Goal: Task Accomplishment & Management: Use online tool/utility

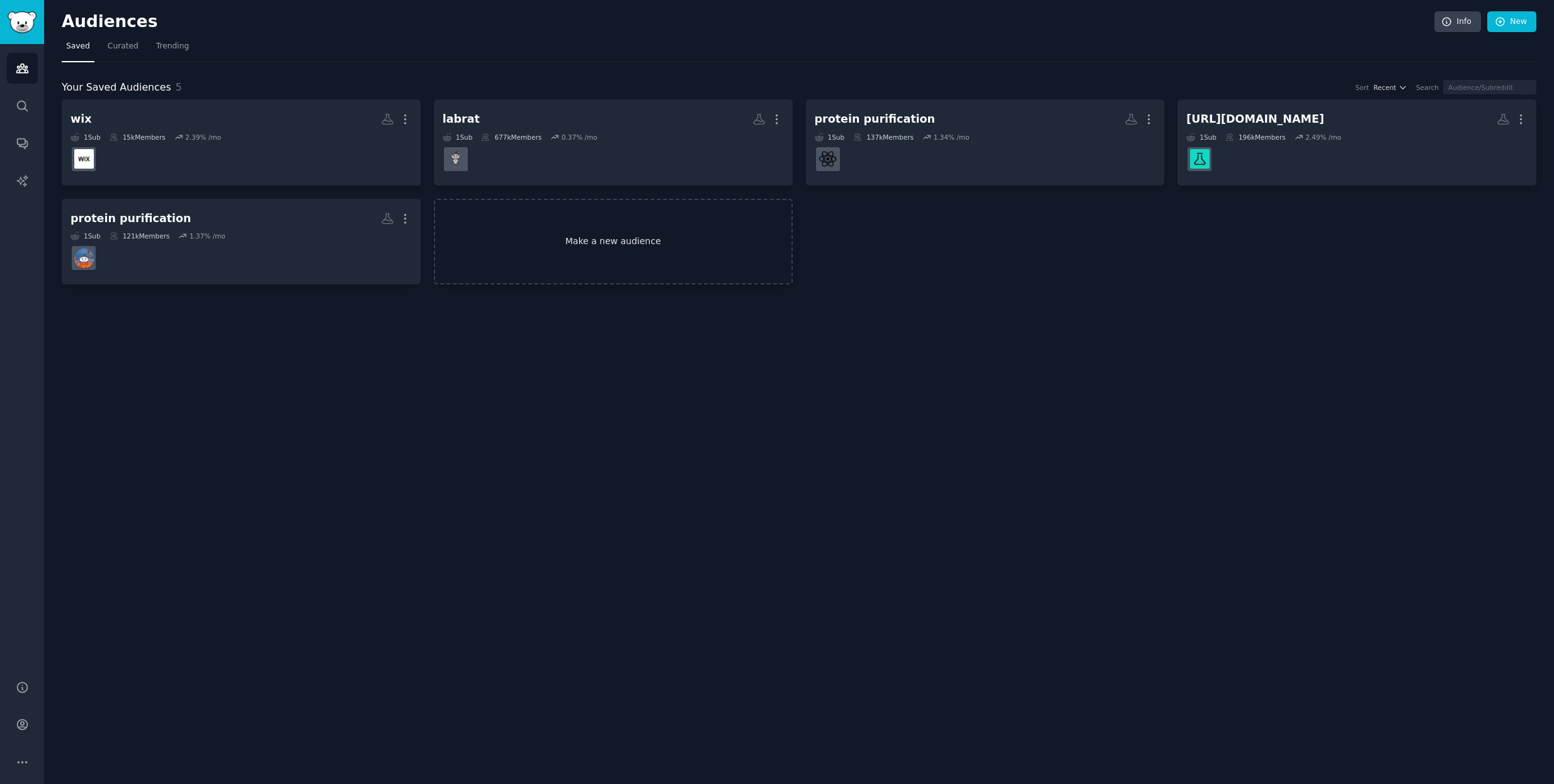
click at [579, 241] on link "Make a new audience" at bounding box center [613, 241] width 359 height 86
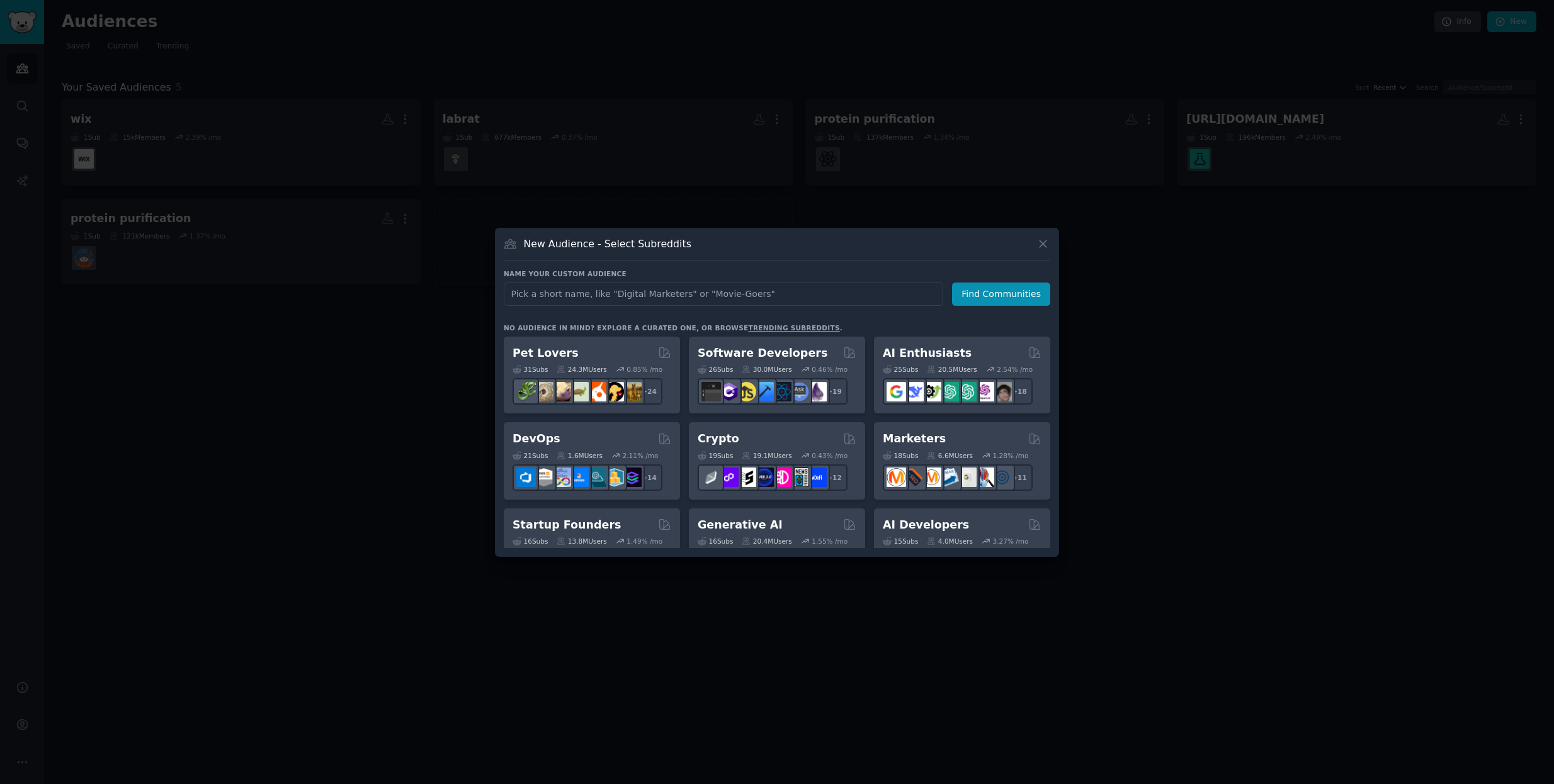
type input "[URL][DOMAIN_NAME]"
click at [600, 294] on input "text" at bounding box center [723, 294] width 440 height 23
paste input "GenScript"
type input "GenScript"
click at [1004, 302] on button "Find Communities" at bounding box center [1001, 294] width 98 height 23
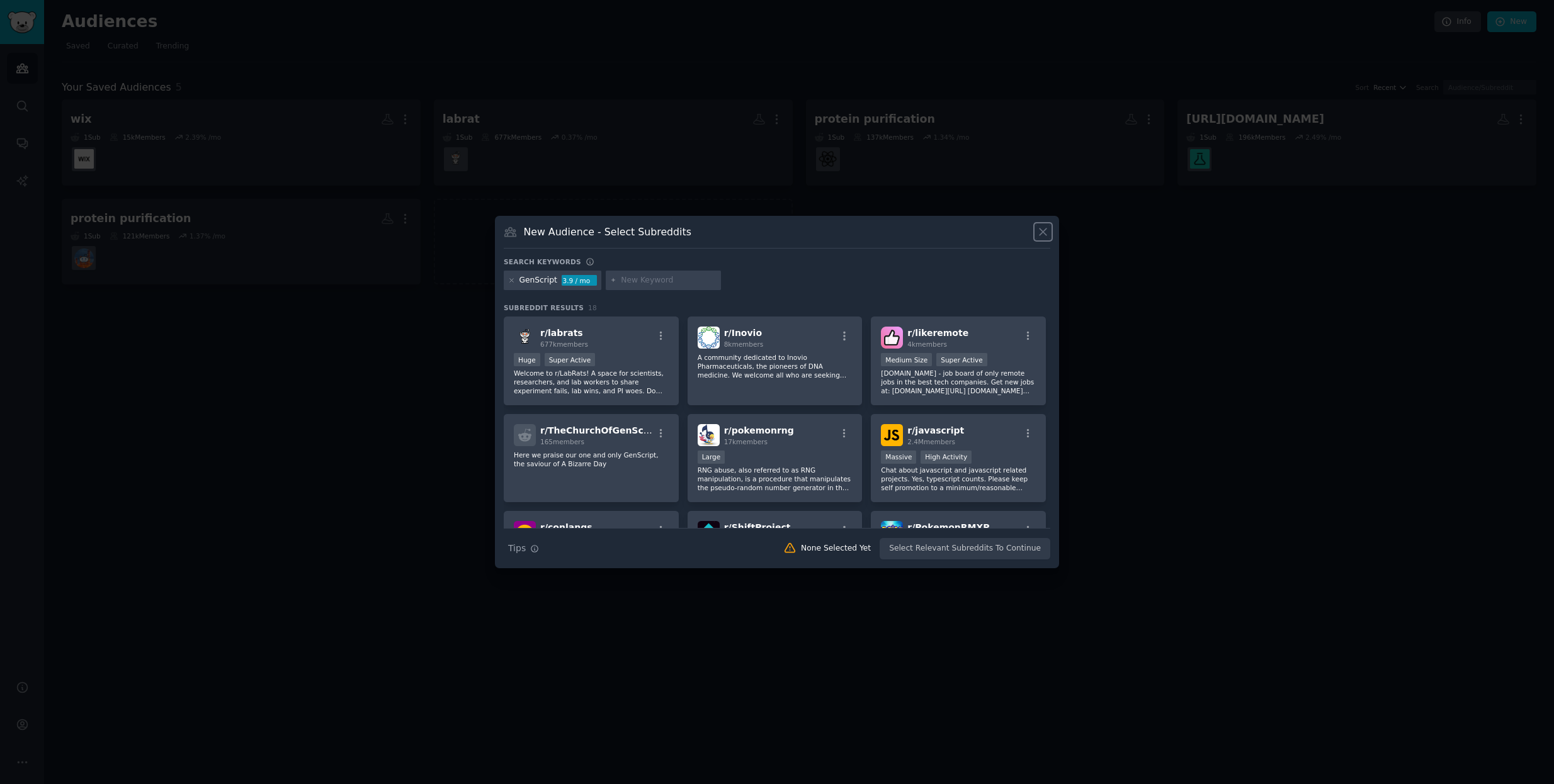
click at [1043, 227] on icon at bounding box center [1043, 231] width 13 height 13
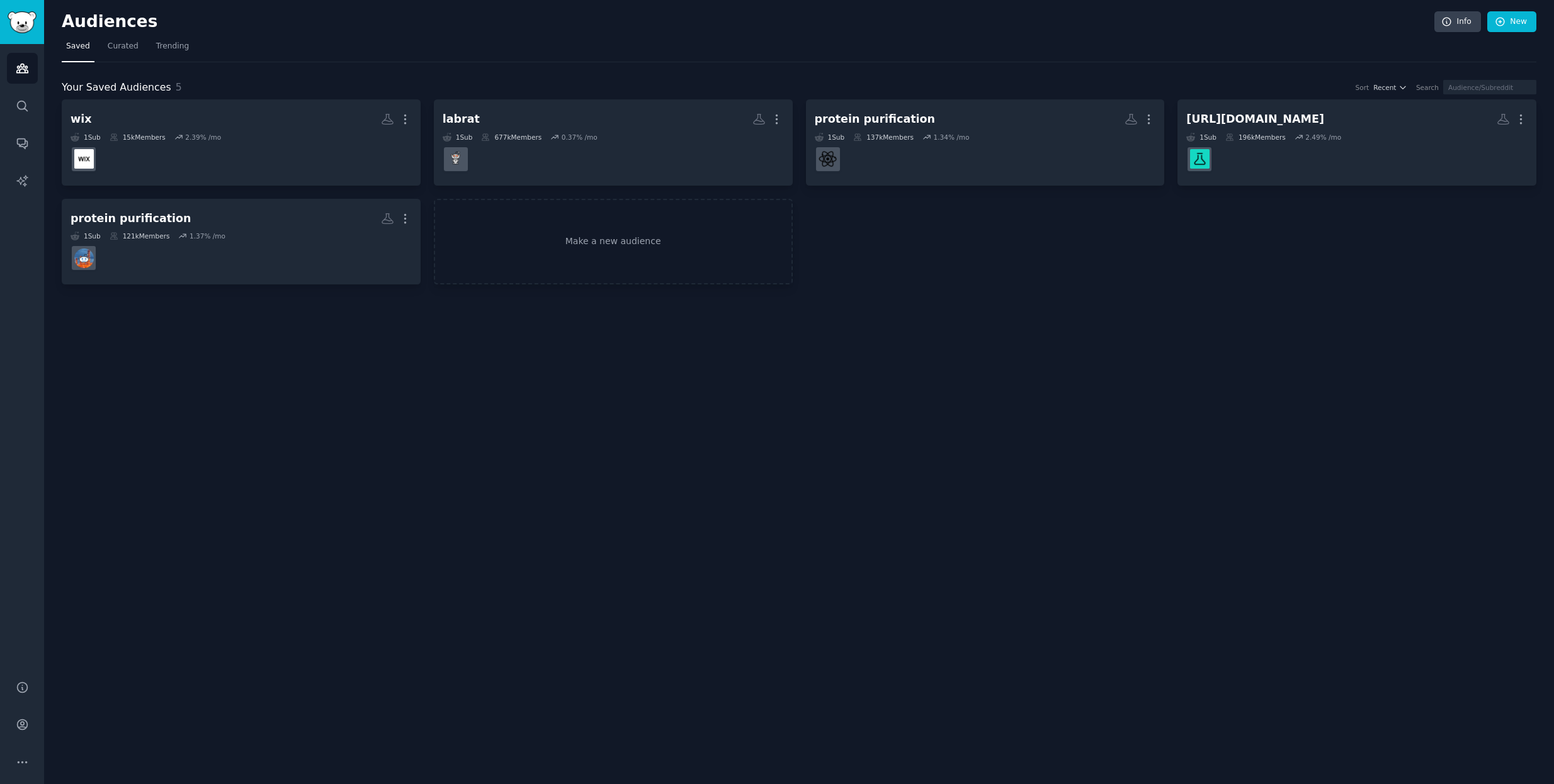
click at [1252, 262] on div "wix More 1 Sub 15k Members 2.39 % /mo labrat More 1 Sub 677k Members 0.37 % /mo…" at bounding box center [799, 192] width 1475 height 185
